Goal: Information Seeking & Learning: Find specific fact

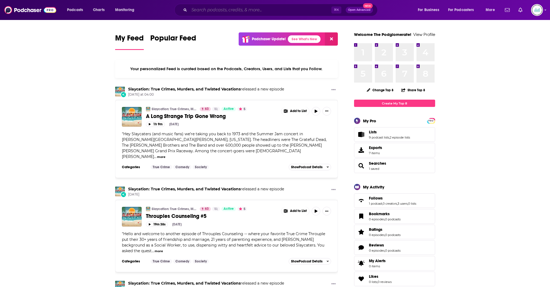
click at [251, 9] on input "Search podcasts, credits, & more..." at bounding box center [260, 10] width 142 height 9
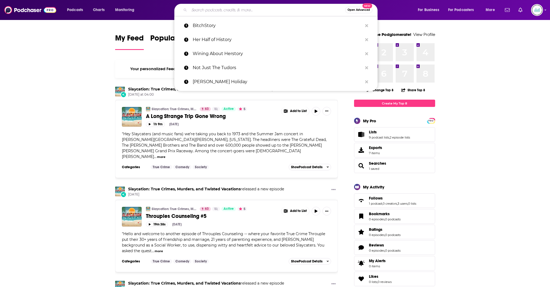
paste input "[URL][DOMAIN_NAME][PERSON_NAME]"
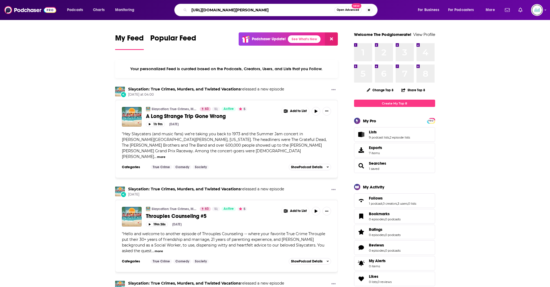
type input "[URL][DOMAIN_NAME][PERSON_NAME]"
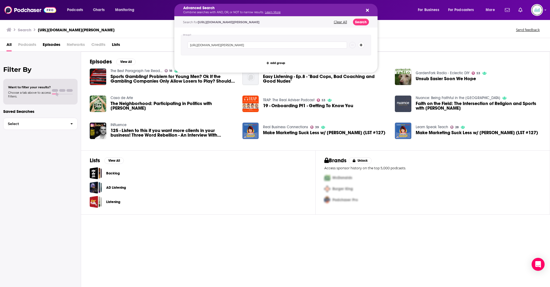
click at [258, 11] on p "Combine searches with AND, OR, or NOT to narrow results. Learn More" at bounding box center [271, 12] width 177 height 3
click at [368, 8] on icon "Search podcasts, credits, & more..." at bounding box center [367, 10] width 3 height 4
click at [211, 11] on p "Combine searches with AND, OR, or NOT to narrow results. Learn More" at bounding box center [271, 12] width 177 height 3
click at [367, 10] on icon "Search podcasts, credits, & more..." at bounding box center [367, 10] width 3 height 3
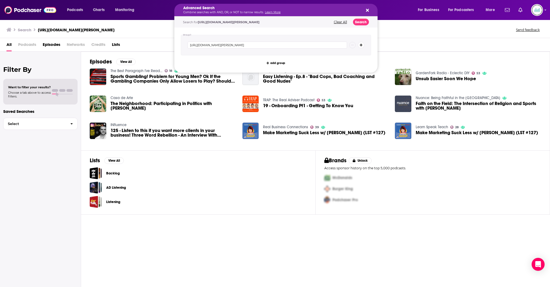
click at [343, 21] on button "Clear All" at bounding box center [340, 22] width 16 height 4
click at [371, 10] on div "Advanced Search Combine searches with AND, OR, or NOT to narrow results. Learn …" at bounding box center [275, 10] width 203 height 12
click at [367, 10] on icon "Search podcasts, credits, & more..." at bounding box center [367, 10] width 3 height 3
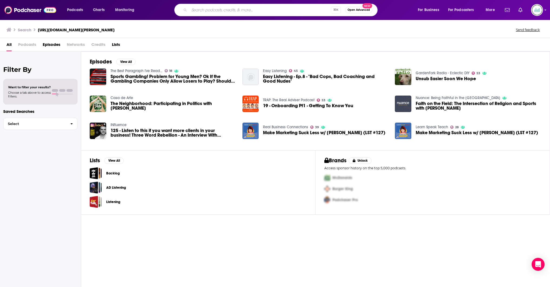
click at [232, 9] on input "Search podcasts, credits, & more..." at bounding box center [260, 10] width 142 height 9
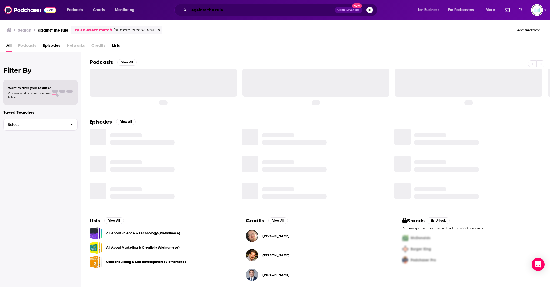
click at [261, 9] on input "against the rule" at bounding box center [262, 10] width 146 height 9
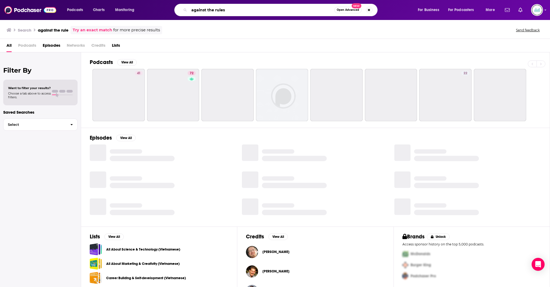
type input "against the rules"
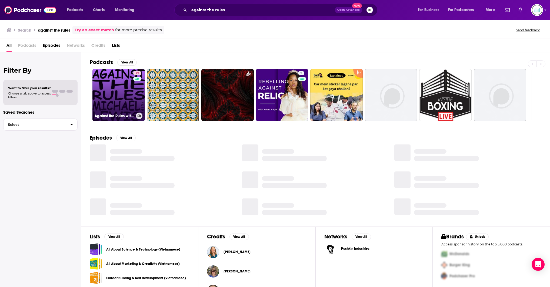
click at [116, 92] on link "72 Against the Rules with [PERSON_NAME]" at bounding box center [118, 95] width 52 height 52
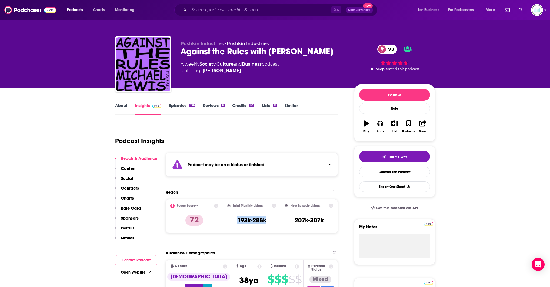
drag, startPoint x: 270, startPoint y: 222, endPoint x: 235, endPoint y: 221, distance: 34.3
click at [235, 221] on div "Total Monthly Listens 193k-288k" at bounding box center [251, 216] width 49 height 25
copy h3 "193k-288k"
